Goal: Task Accomplishment & Management: Use online tool/utility

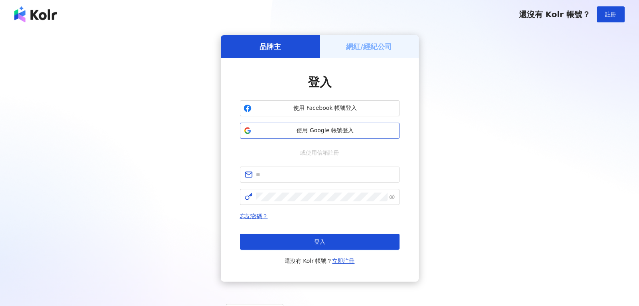
click at [355, 131] on span "使用 Google 帳號登入" at bounding box center [325, 131] width 141 height 8
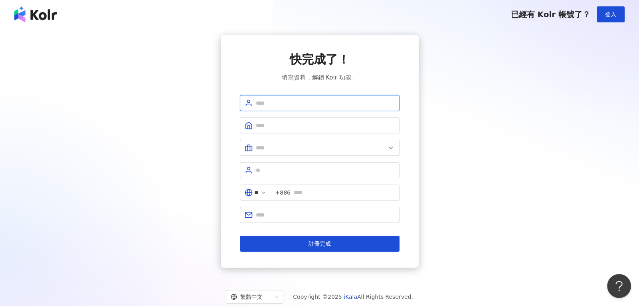
click at [288, 100] on input "text" at bounding box center [325, 103] width 139 height 9
type input "*****"
click at [292, 125] on input "text" at bounding box center [325, 125] width 139 height 9
type input "*******"
type input "**********"
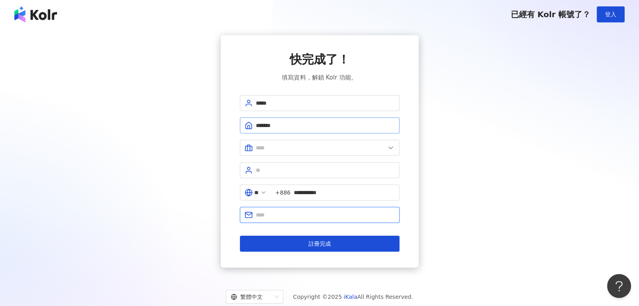
type input "**********"
click at [306, 149] on input "text" at bounding box center [320, 147] width 129 height 9
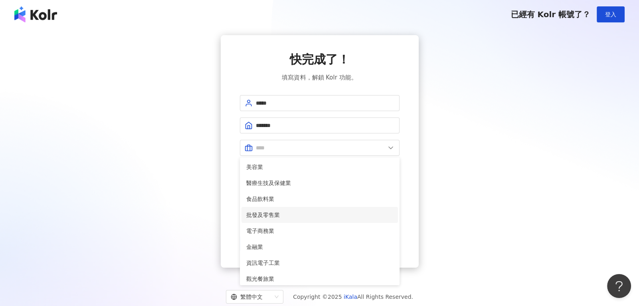
click at [290, 214] on span "批發及零售業" at bounding box center [319, 214] width 147 height 9
type input "******"
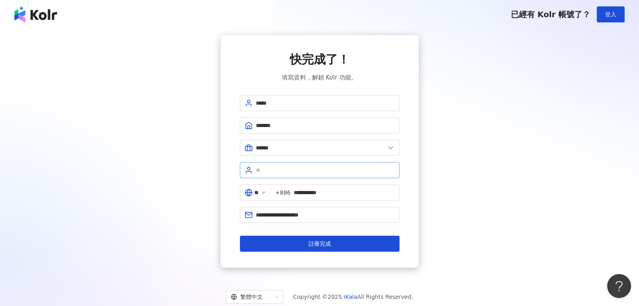
click at [278, 163] on span at bounding box center [320, 170] width 160 height 16
click at [267, 167] on input "********" at bounding box center [325, 170] width 139 height 9
type input "********"
click at [296, 172] on input "********" at bounding box center [325, 170] width 139 height 9
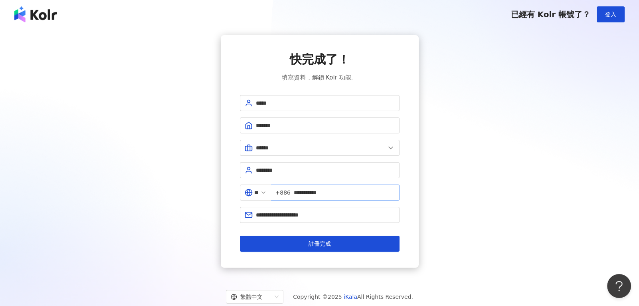
click at [289, 191] on span "+886" at bounding box center [283, 192] width 15 height 9
click at [259, 191] on input "**" at bounding box center [256, 192] width 4 height 9
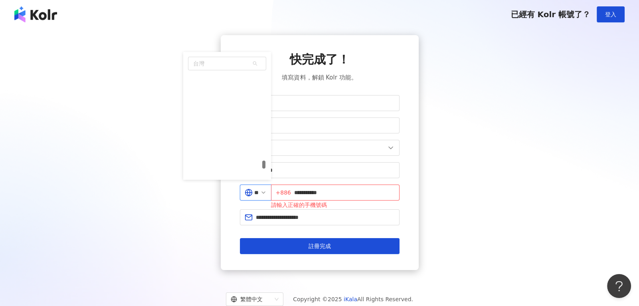
scroll to position [3345, 0]
click at [216, 135] on div "英國" at bounding box center [227, 133] width 77 height 14
type input "**"
click at [333, 192] on input "**********" at bounding box center [343, 192] width 104 height 9
click at [339, 193] on input "**********" at bounding box center [343, 192] width 104 height 9
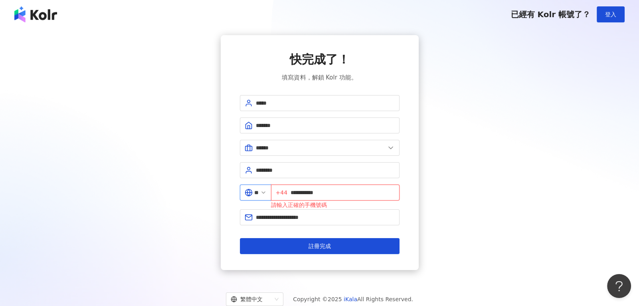
type input "**********"
click at [328, 214] on input "**********" at bounding box center [325, 217] width 139 height 9
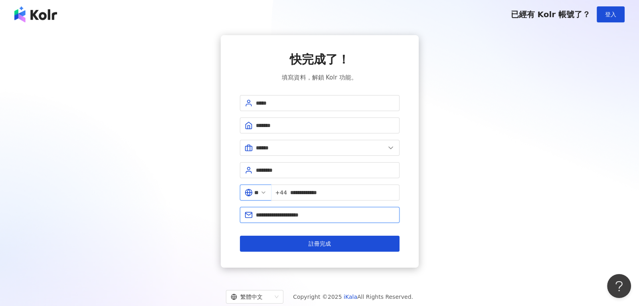
drag, startPoint x: 333, startPoint y: 213, endPoint x: 213, endPoint y: 208, distance: 120.3
click at [215, 209] on div "**********" at bounding box center [320, 151] width 620 height 232
type input "**********"
click at [271, 234] on form "**********" at bounding box center [320, 173] width 160 height 157
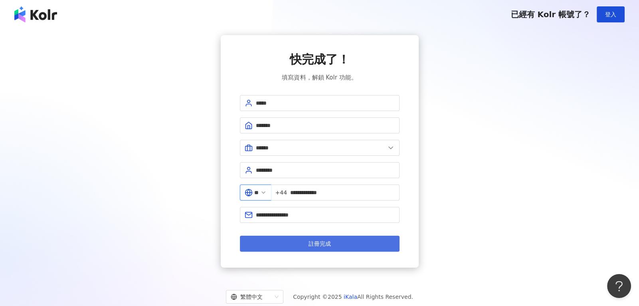
click at [275, 240] on button "註冊完成" at bounding box center [320, 244] width 160 height 16
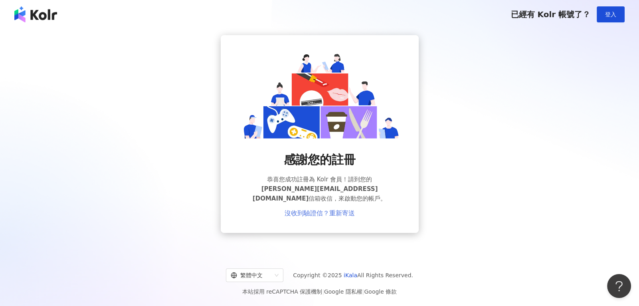
click at [312, 210] on link "沒收到驗證信？重新寄送" at bounding box center [320, 213] width 70 height 7
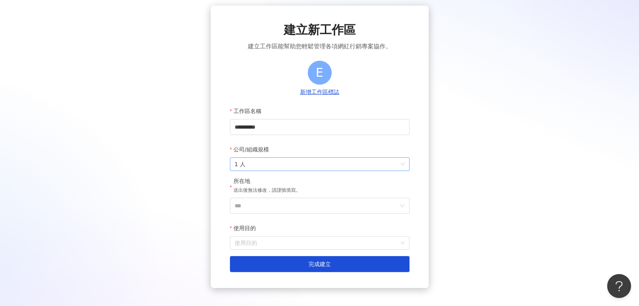
scroll to position [44, 0]
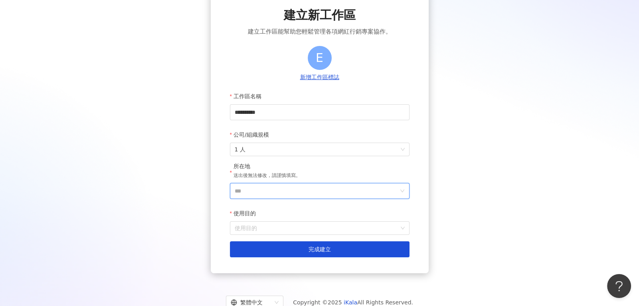
click at [319, 190] on input "***" at bounding box center [317, 190] width 164 height 15
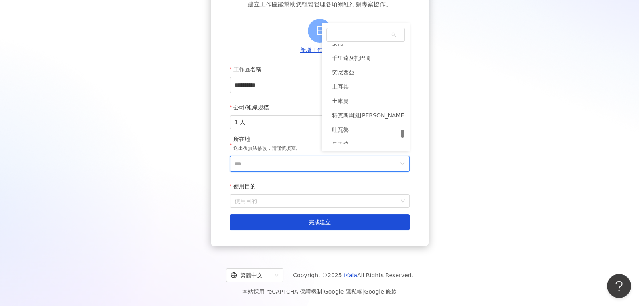
scroll to position [3351, 0]
click at [341, 98] on div "英國" at bounding box center [337, 98] width 11 height 14
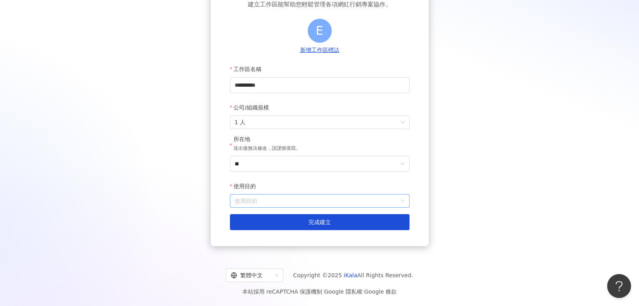
click at [258, 195] on input "使用目的" at bounding box center [320, 200] width 170 height 13
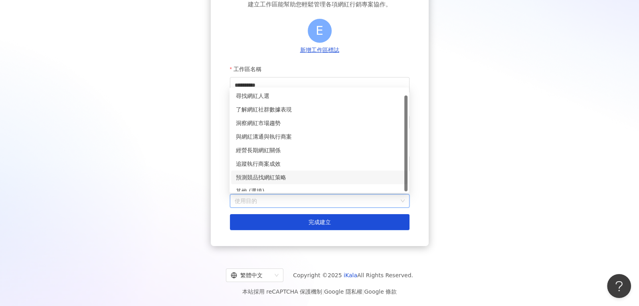
scroll to position [6, 0]
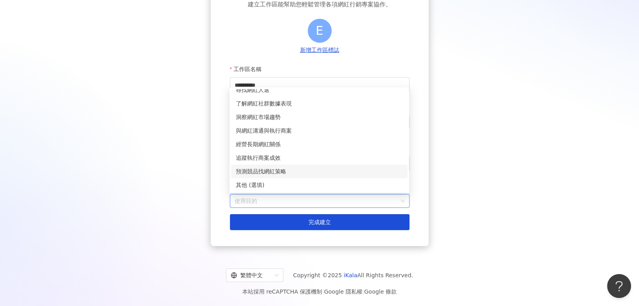
click at [276, 173] on div "預測競品找網紅策略" at bounding box center [319, 171] width 167 height 9
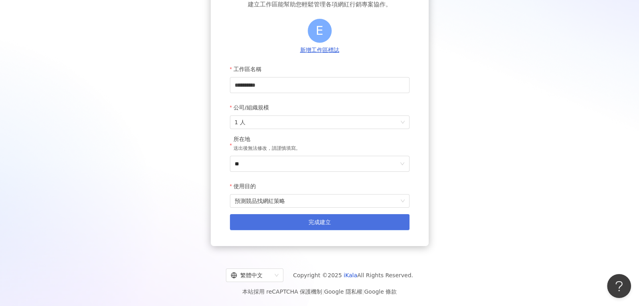
click at [279, 220] on button "完成建立" at bounding box center [320, 222] width 180 height 16
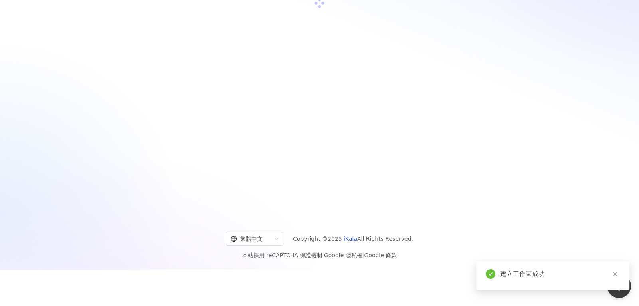
scroll to position [72, 0]
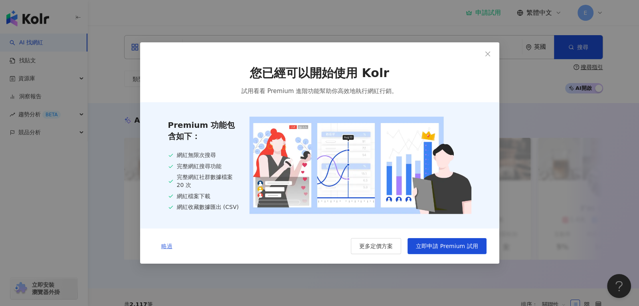
click at [170, 247] on span "略過" at bounding box center [166, 246] width 11 height 6
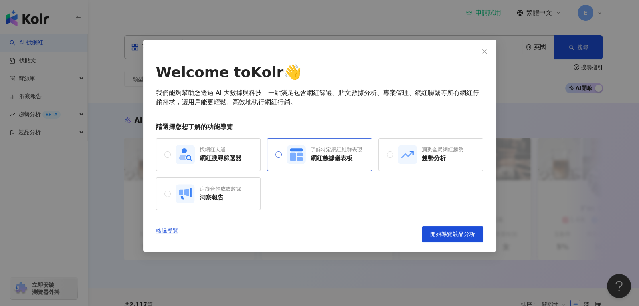
click at [333, 160] on div "網紅數據儀表板" at bounding box center [337, 158] width 52 height 8
click at [405, 159] on rect at bounding box center [407, 154] width 19 height 19
click at [445, 231] on span "開始導覽趨勢分析" at bounding box center [453, 234] width 45 height 6
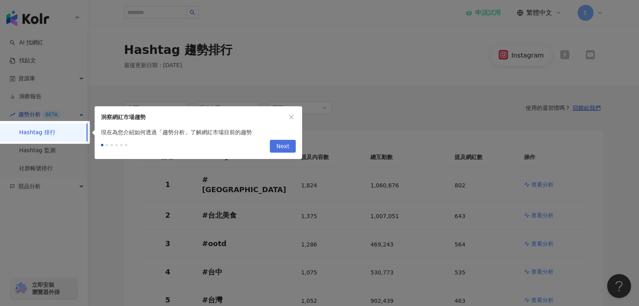
click at [279, 147] on span "Next" at bounding box center [282, 146] width 13 height 13
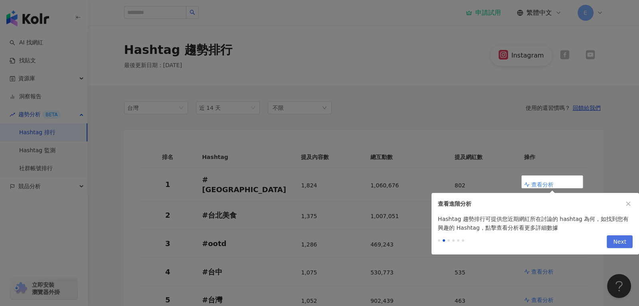
click at [611, 237] on button "Next" at bounding box center [620, 241] width 26 height 13
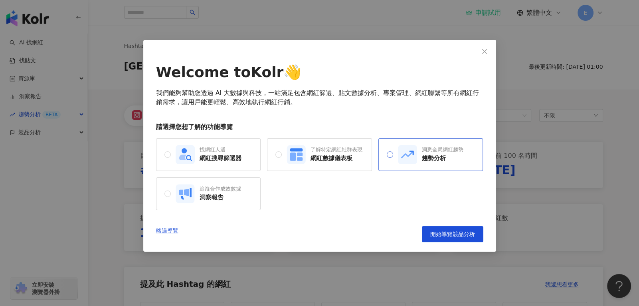
click at [427, 154] on div "趨勢分析" at bounding box center [443, 158] width 42 height 8
click at [440, 232] on span "開始導覽趨勢分析" at bounding box center [453, 234] width 45 height 6
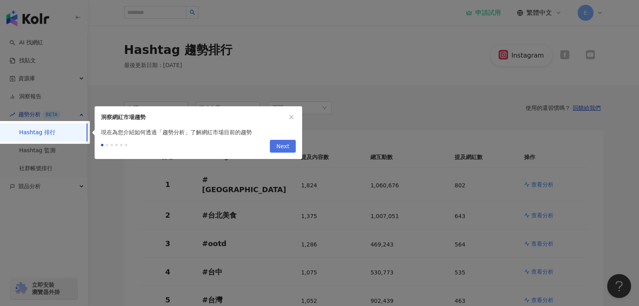
click at [285, 144] on span "Next" at bounding box center [282, 146] width 13 height 13
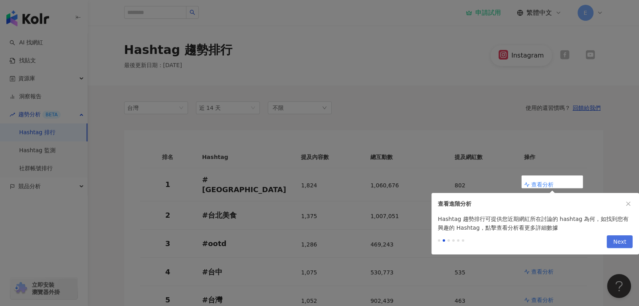
click at [615, 242] on button "Next" at bounding box center [620, 241] width 26 height 13
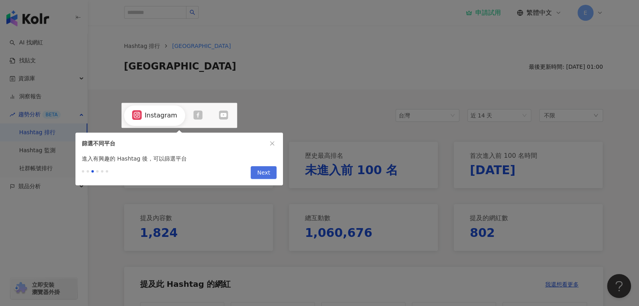
click at [256, 168] on button "Next" at bounding box center [264, 172] width 26 height 13
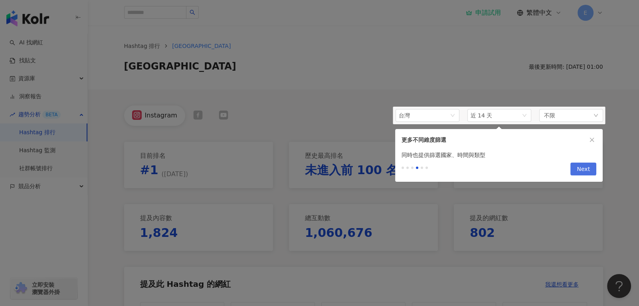
click at [576, 171] on button "Next" at bounding box center [584, 169] width 26 height 13
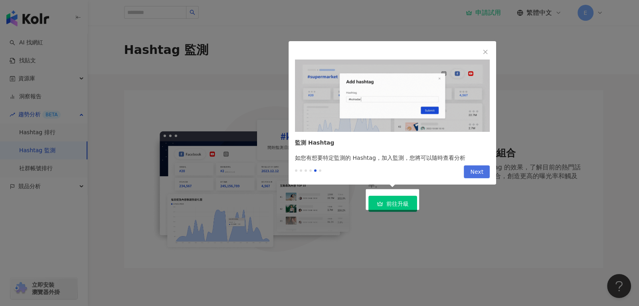
click at [487, 169] on button "Next" at bounding box center [477, 171] width 26 height 13
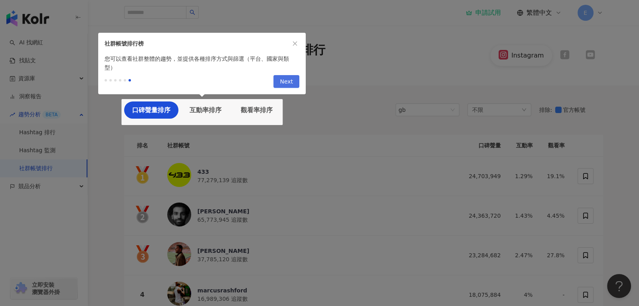
click at [278, 78] on button "Next" at bounding box center [287, 81] width 26 height 13
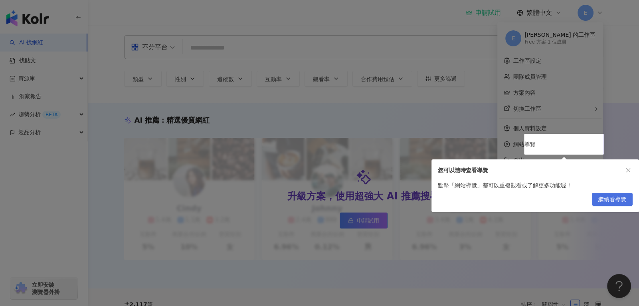
click at [627, 194] on button "繼續看導覽" at bounding box center [612, 199] width 41 height 13
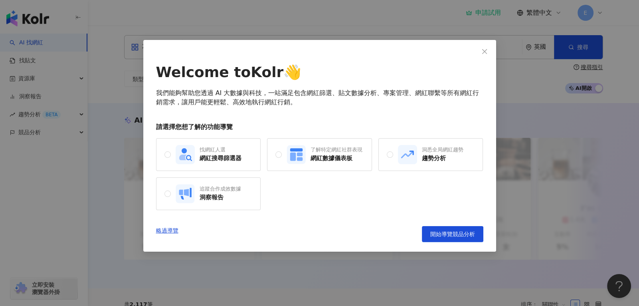
click at [485, 50] on icon "close" at bounding box center [485, 51] width 6 height 6
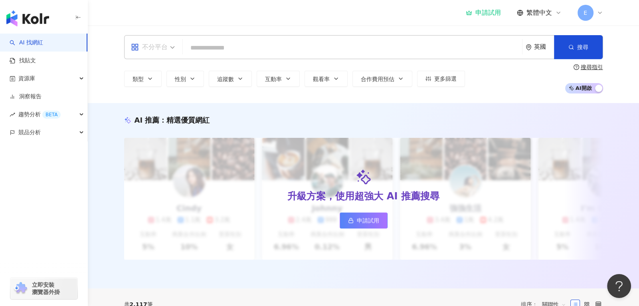
click at [159, 56] on span at bounding box center [153, 47] width 44 height 23
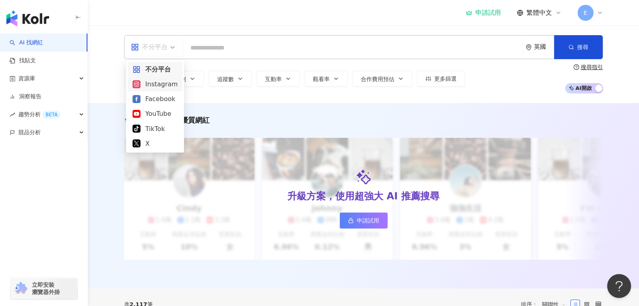
click at [164, 84] on div "Instagram" at bounding box center [155, 84] width 45 height 10
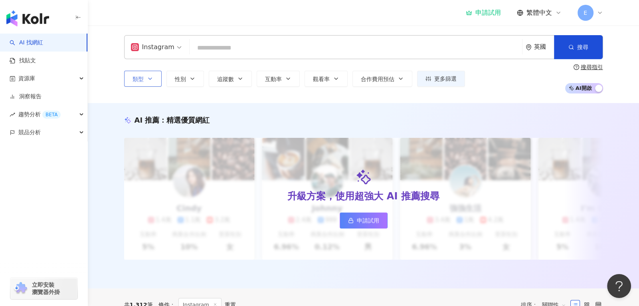
click at [151, 78] on icon "button" at bounding box center [150, 79] width 3 height 2
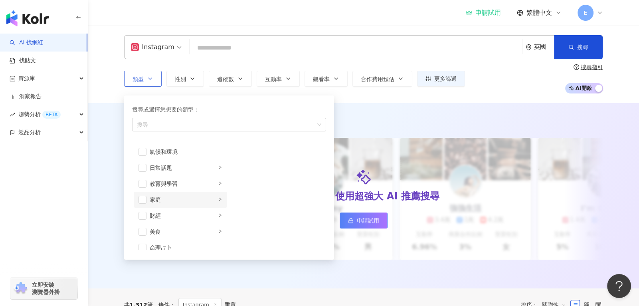
scroll to position [44, 0]
click at [179, 213] on div "美食" at bounding box center [183, 217] width 66 height 9
click at [139, 183] on span "button" at bounding box center [143, 185] width 8 height 8
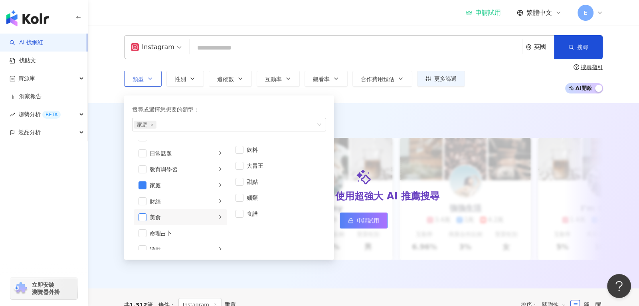
click at [142, 214] on span "button" at bounding box center [143, 217] width 8 height 8
click at [372, 105] on div "AI 推薦 ： 精選優質網紅 升級方案，使用超強大 AI 推薦搜尋 申請試用 Cindy 1.4萬 1.1萬 3.2萬 互動率 5% 商業合作比例 10% 受…" at bounding box center [364, 195] width 552 height 185
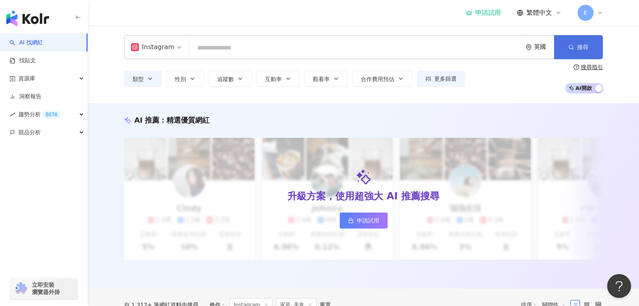
click at [586, 42] on button "搜尋" at bounding box center [578, 47] width 49 height 24
click at [447, 46] on input "search" at bounding box center [356, 47] width 326 height 15
click at [203, 46] on input "search" at bounding box center [356, 47] width 326 height 15
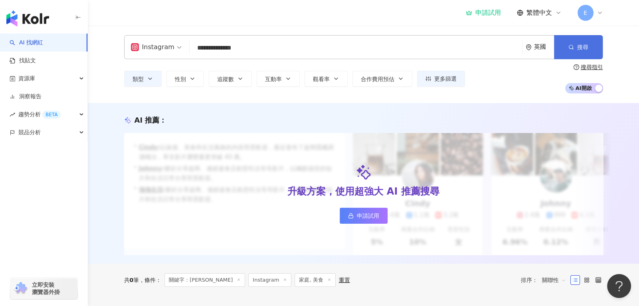
click at [567, 47] on button "搜尋" at bounding box center [578, 47] width 49 height 24
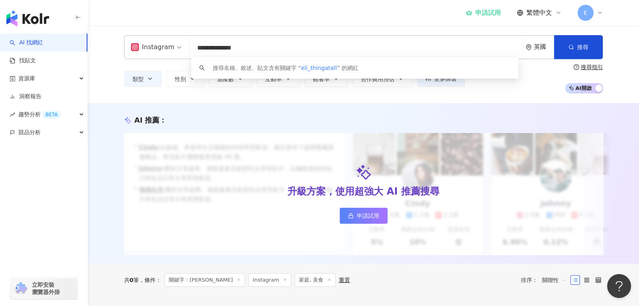
drag, startPoint x: 245, startPoint y: 48, endPoint x: 173, endPoint y: 37, distance: 72.7
click at [173, 37] on div "**********" at bounding box center [363, 47] width 479 height 24
type input "*******"
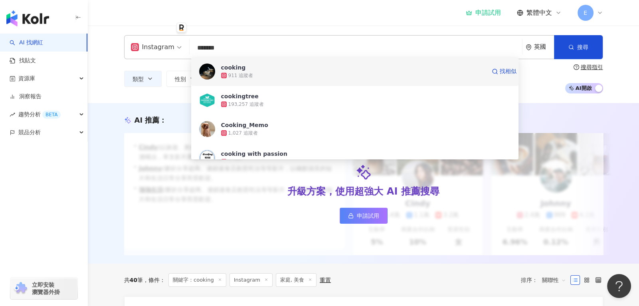
click at [260, 75] on div "911 追蹤者" at bounding box center [353, 75] width 265 height 8
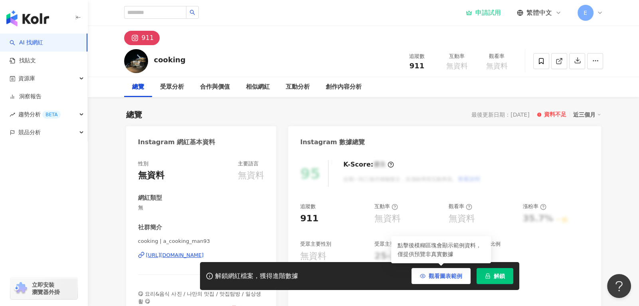
click at [453, 278] on span "觀看圖表範例" at bounding box center [446, 276] width 34 height 6
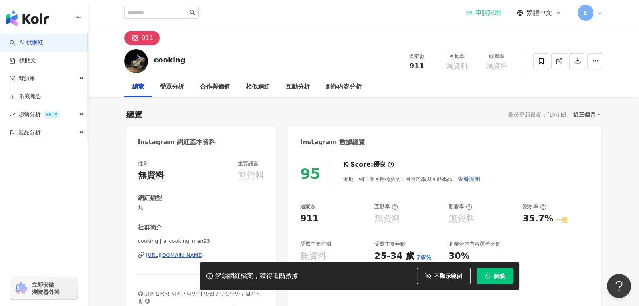
click at [414, 137] on div "Instagram 數據總覽" at bounding box center [444, 139] width 313 height 26
click at [143, 36] on div "911" at bounding box center [148, 37] width 12 height 11
click at [151, 10] on input "search" at bounding box center [155, 12] width 62 height 13
click at [31, 61] on link "找貼文" at bounding box center [23, 61] width 26 height 8
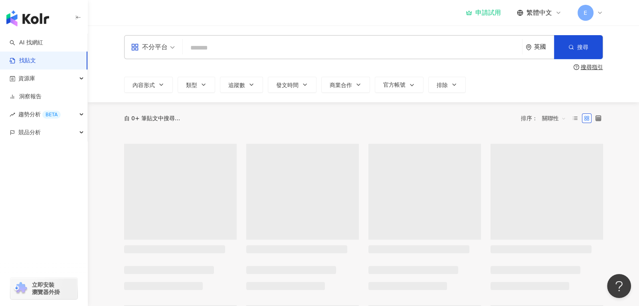
click at [146, 46] on div "不分平台" at bounding box center [149, 47] width 37 height 13
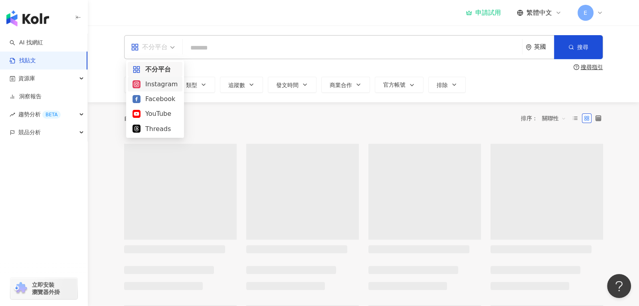
click at [157, 86] on div "Instagram" at bounding box center [155, 84] width 45 height 10
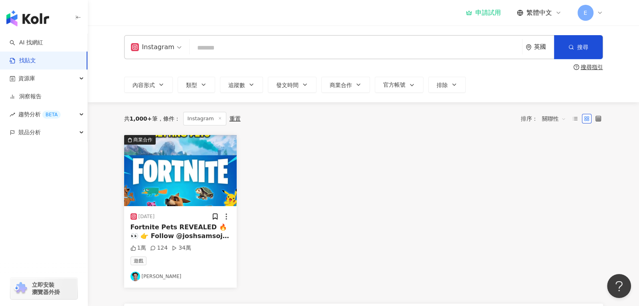
click at [184, 227] on div "Fortnite Pets REVEALED 🔥👀 👉 Follow @joshsamsoj for all your gaming news and vid…" at bounding box center [181, 232] width 100 height 18
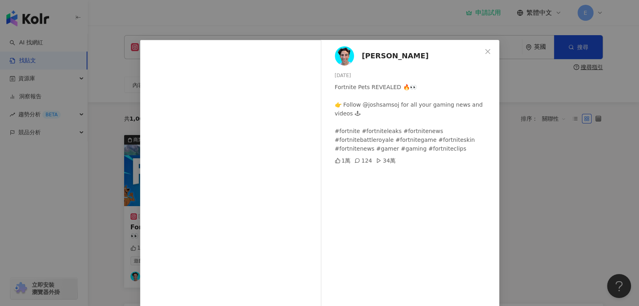
click at [512, 156] on div "Josh Samsoj 2025/8/14 Fortnite Pets REVEALED 🔥👀 👉 Follow @joshsamsoj for all yo…" at bounding box center [319, 153] width 639 height 306
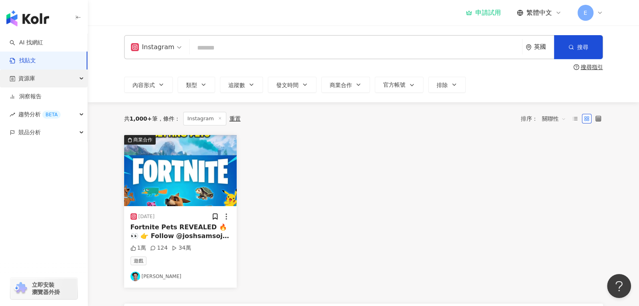
click at [27, 75] on span "資源庫" at bounding box center [26, 78] width 17 height 18
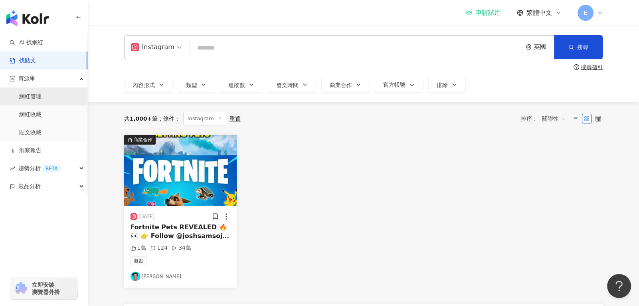
click at [42, 95] on link "網紅管理" at bounding box center [30, 97] width 22 height 8
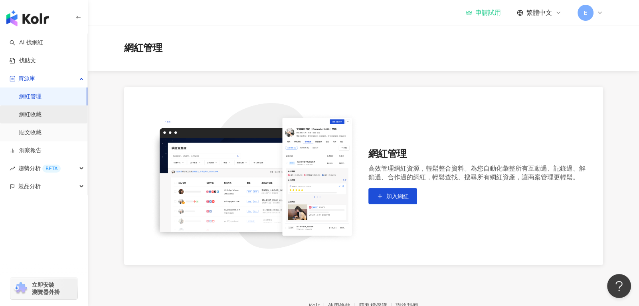
click at [42, 119] on link "網紅收藏" at bounding box center [30, 115] width 22 height 8
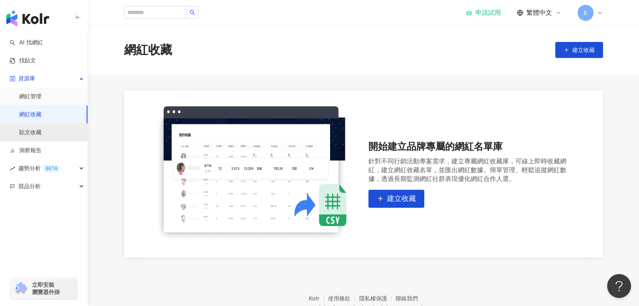
click at [42, 129] on link "貼文收藏" at bounding box center [30, 133] width 22 height 8
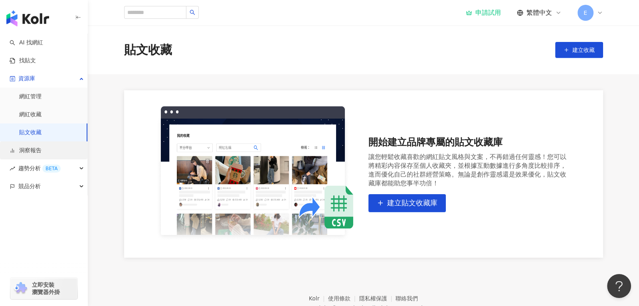
click at [42, 155] on link "洞察報告" at bounding box center [26, 151] width 32 height 8
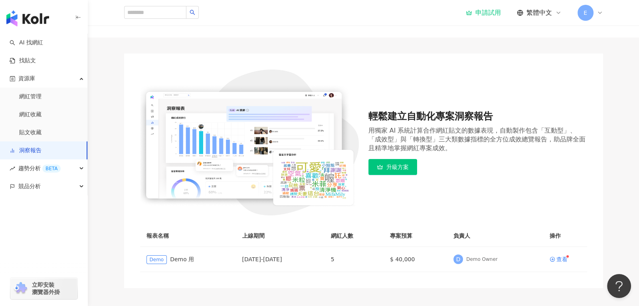
scroll to position [89, 0]
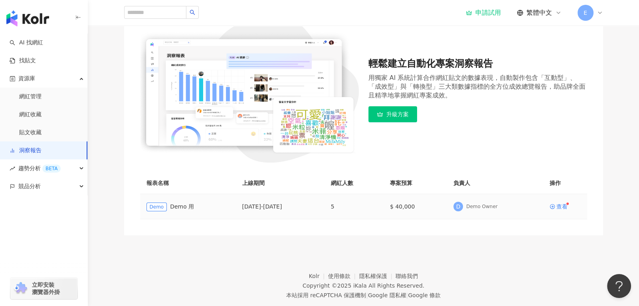
click at [315, 210] on div "2025/2/28 - 2025/3/31" at bounding box center [280, 206] width 76 height 9
click at [565, 205] on div "查看" at bounding box center [562, 207] width 11 height 6
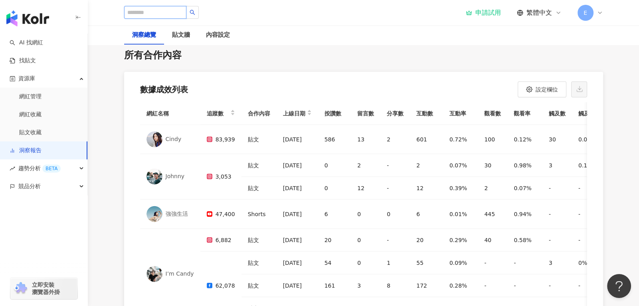
click at [159, 12] on input "search" at bounding box center [155, 12] width 62 height 13
type input "**********"
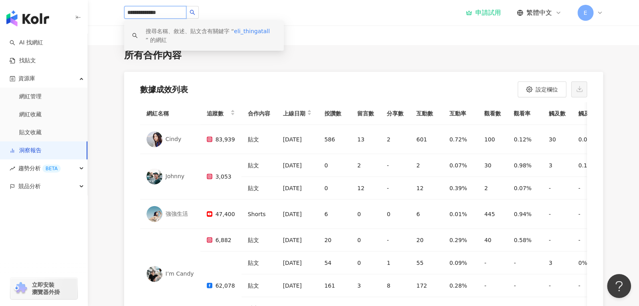
click at [241, 30] on span "eli_thingatall" at bounding box center [252, 31] width 36 height 6
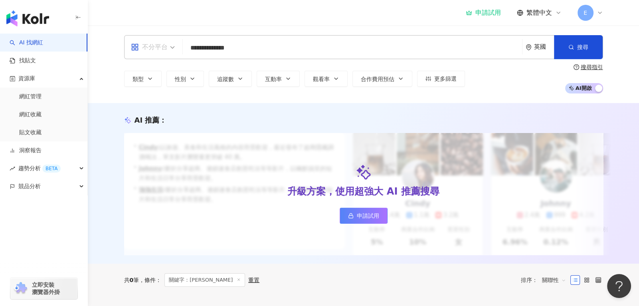
click at [175, 51] on span "不分平台" at bounding box center [153, 47] width 44 height 13
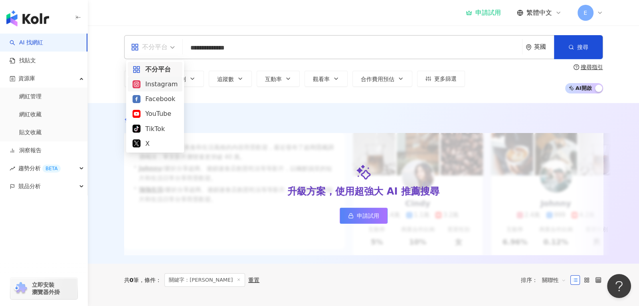
click at [159, 81] on div "Instagram" at bounding box center [155, 84] width 45 height 10
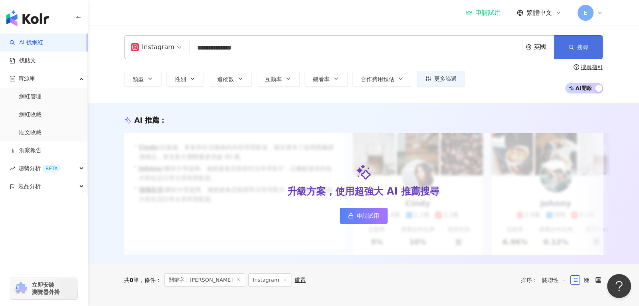
click at [569, 50] on span "button" at bounding box center [572, 47] width 6 height 6
click at [536, 49] on div "英國" at bounding box center [544, 47] width 20 height 7
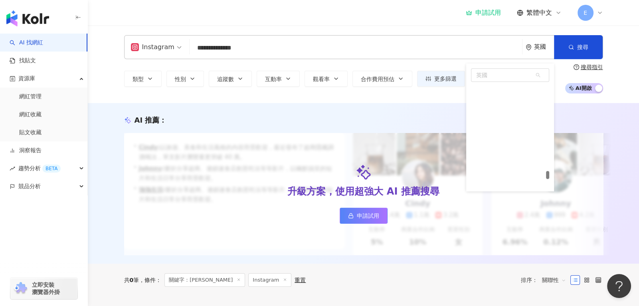
scroll to position [3694, 0]
click at [536, 177] on div "英國" at bounding box center [510, 176] width 78 height 14
click at [540, 50] on div "英國" at bounding box center [544, 47] width 20 height 7
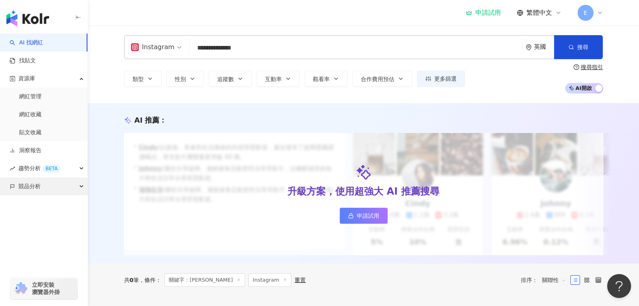
click at [36, 186] on span "競品分析" at bounding box center [29, 186] width 22 height 18
click at [42, 208] on link "品牌帳號分析" at bounding box center [36, 204] width 34 height 8
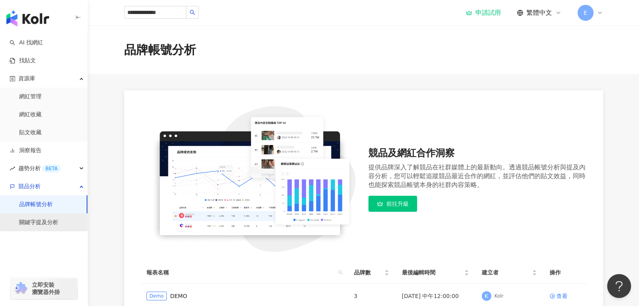
click at [53, 226] on link "關鍵字提及分析" at bounding box center [38, 222] width 39 height 8
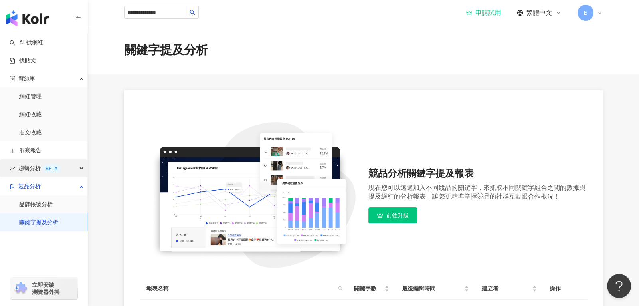
click at [37, 169] on span "趨勢分析 BETA" at bounding box center [39, 168] width 42 height 18
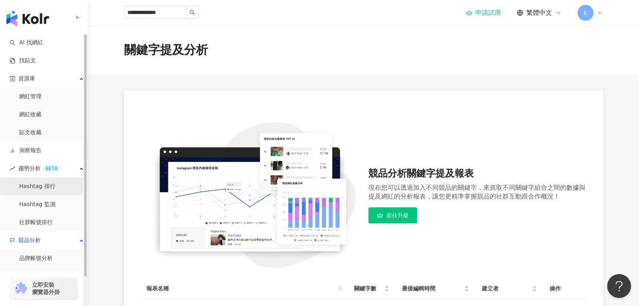
click at [37, 187] on link "Hashtag 排行" at bounding box center [37, 187] width 36 height 8
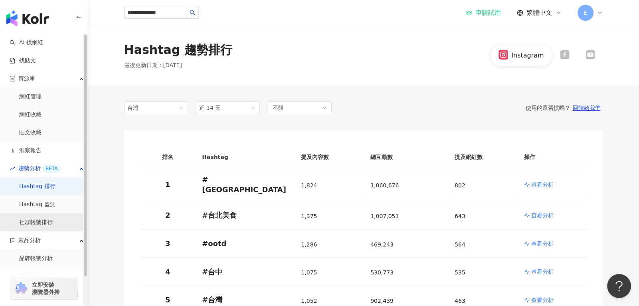
click at [42, 226] on link "社群帳號排行" at bounding box center [36, 222] width 34 height 8
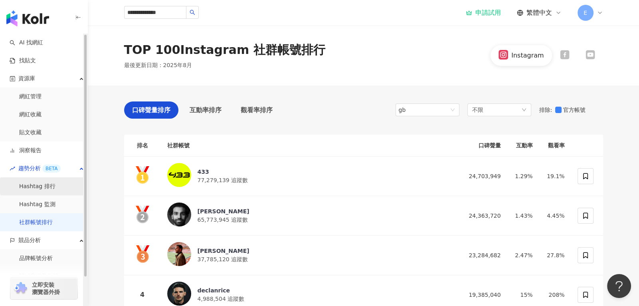
click at [38, 190] on link "Hashtag 排行" at bounding box center [37, 187] width 36 height 8
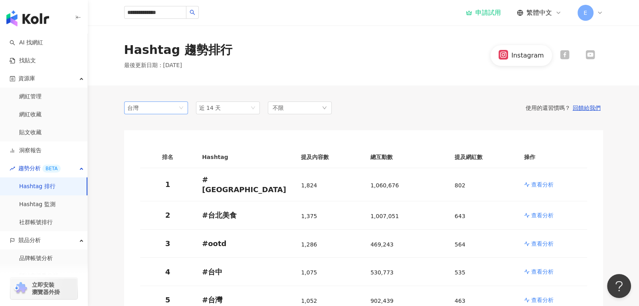
click at [167, 106] on span "台灣" at bounding box center [156, 108] width 58 height 12
click at [153, 152] on div "香港" at bounding box center [144, 151] width 26 height 9
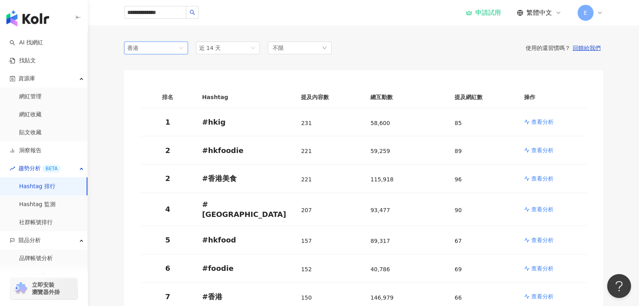
scroll to position [45, 0]
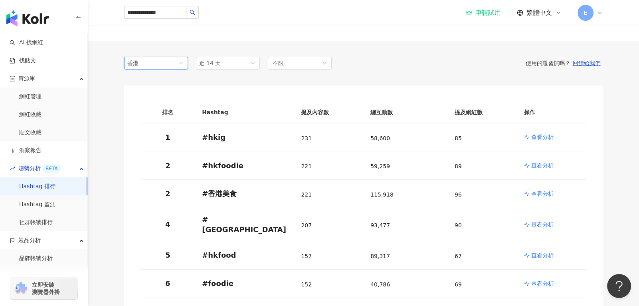
click at [184, 62] on span "香港" at bounding box center [156, 63] width 58 height 12
click at [160, 93] on div "日本" at bounding box center [156, 93] width 51 height 9
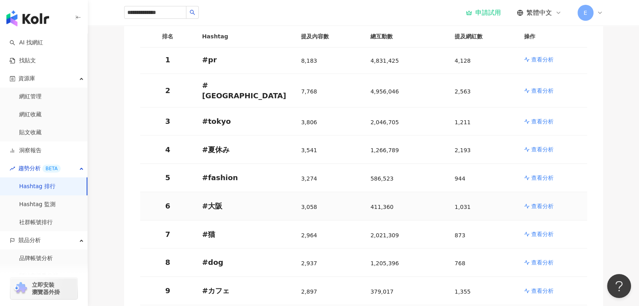
scroll to position [45, 0]
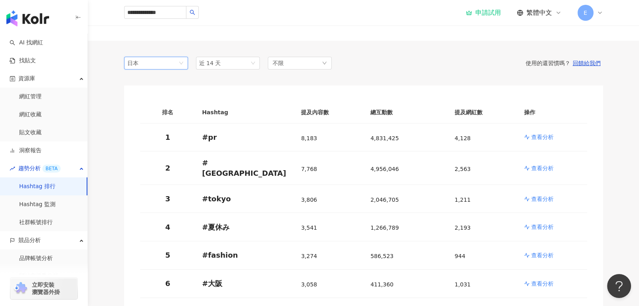
click at [163, 58] on span "日本" at bounding box center [156, 63] width 58 height 12
click at [160, 120] on div "馬來西亞" at bounding box center [156, 120] width 51 height 9
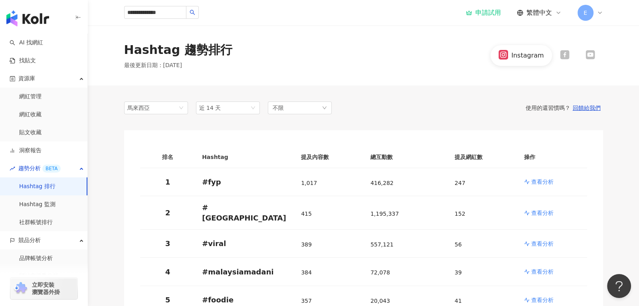
click at [564, 61] on div "Instagram" at bounding box center [547, 55] width 112 height 20
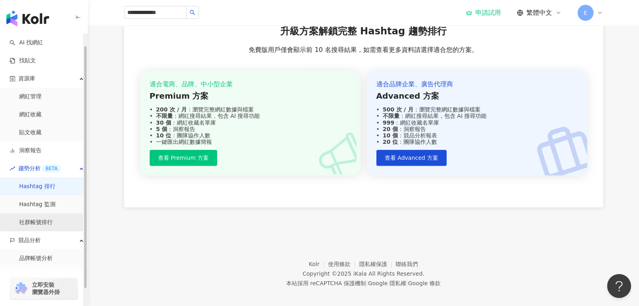
scroll to position [32, 0]
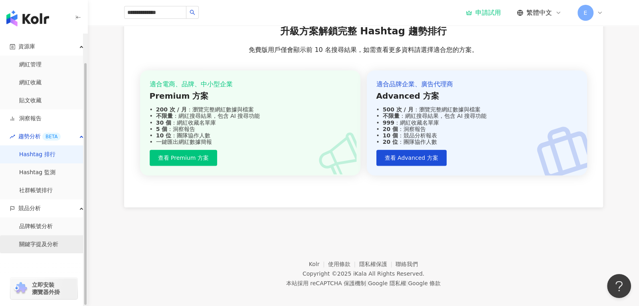
click at [41, 244] on link "關鍵字提及分析" at bounding box center [38, 244] width 39 height 8
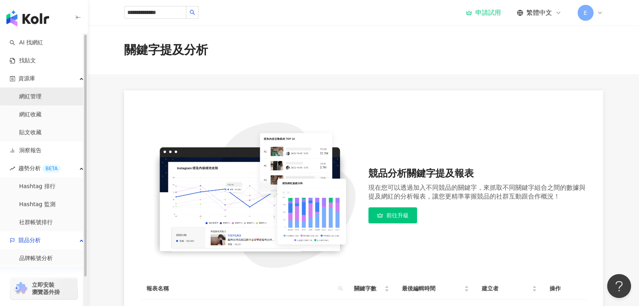
click at [42, 99] on link "網紅管理" at bounding box center [30, 97] width 22 height 8
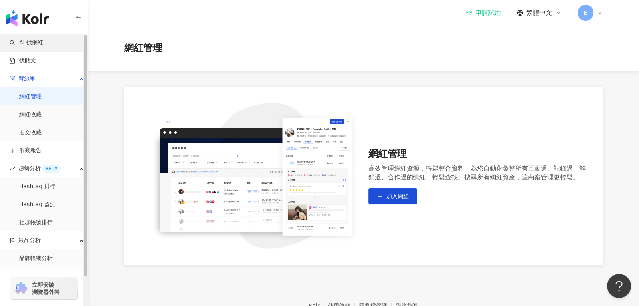
click at [43, 39] on link "AI 找網紅" at bounding box center [27, 43] width 34 height 8
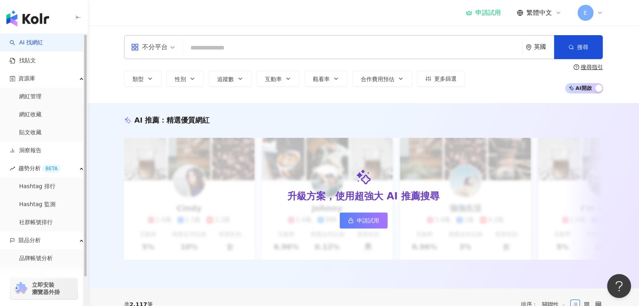
click at [33, 22] on img "button" at bounding box center [27, 18] width 43 height 16
